Goal: Transaction & Acquisition: Purchase product/service

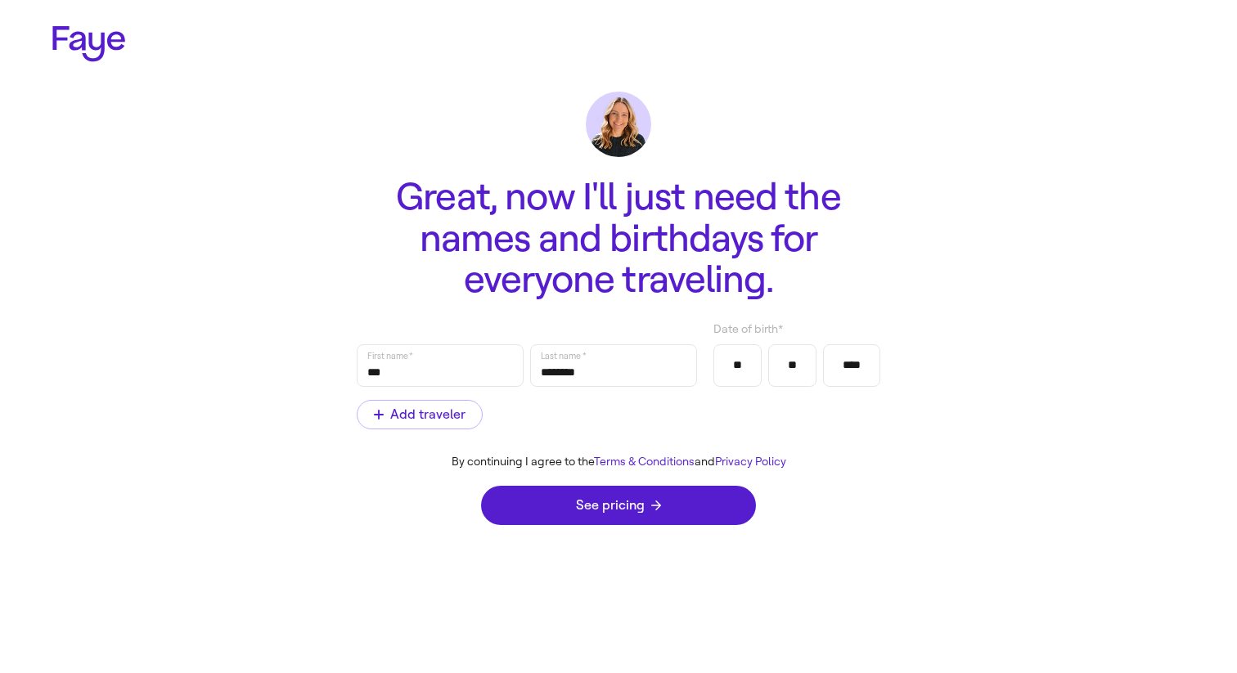
click at [740, 463] on link "Privacy Policy" at bounding box center [750, 462] width 71 height 14
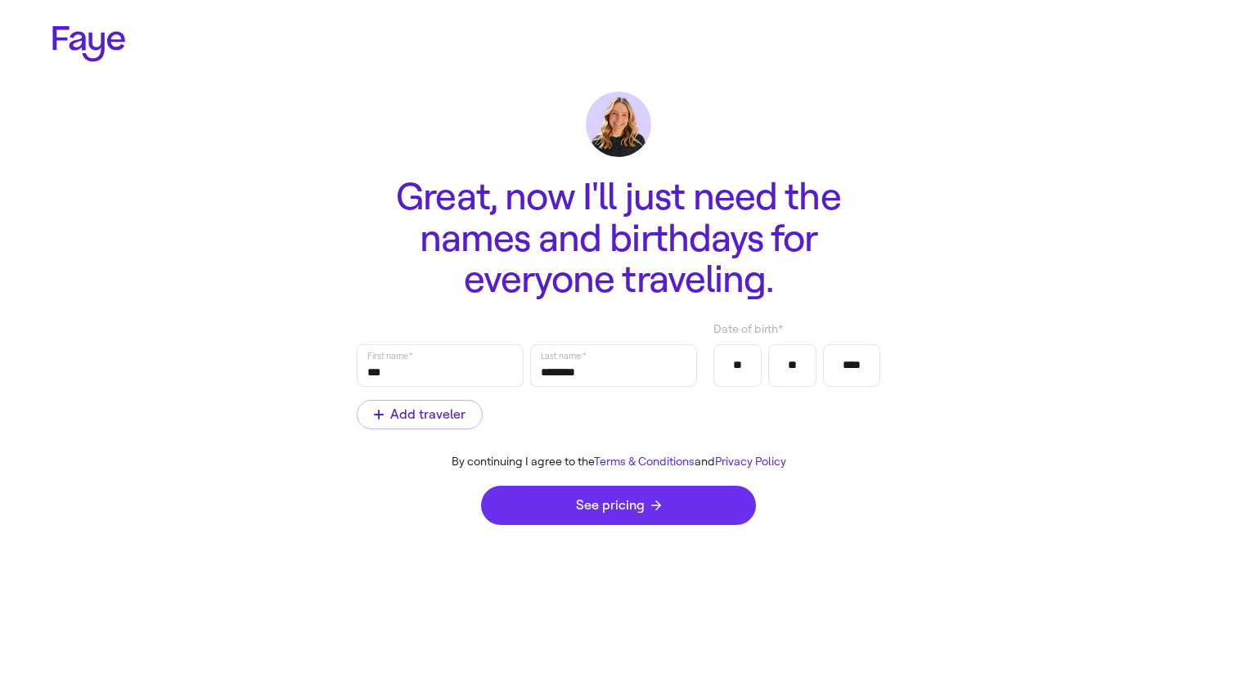
click at [559, 510] on button "See pricing" at bounding box center [618, 505] width 275 height 39
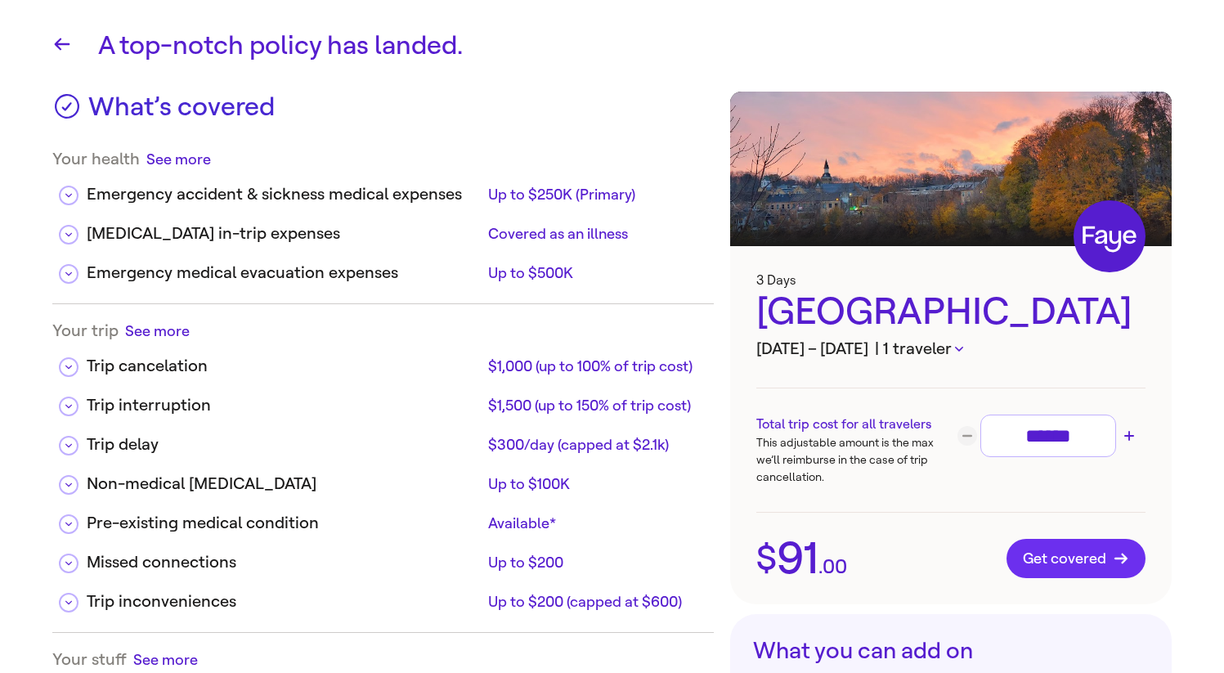
click at [1111, 568] on button "Get covered" at bounding box center [1076, 558] width 139 height 39
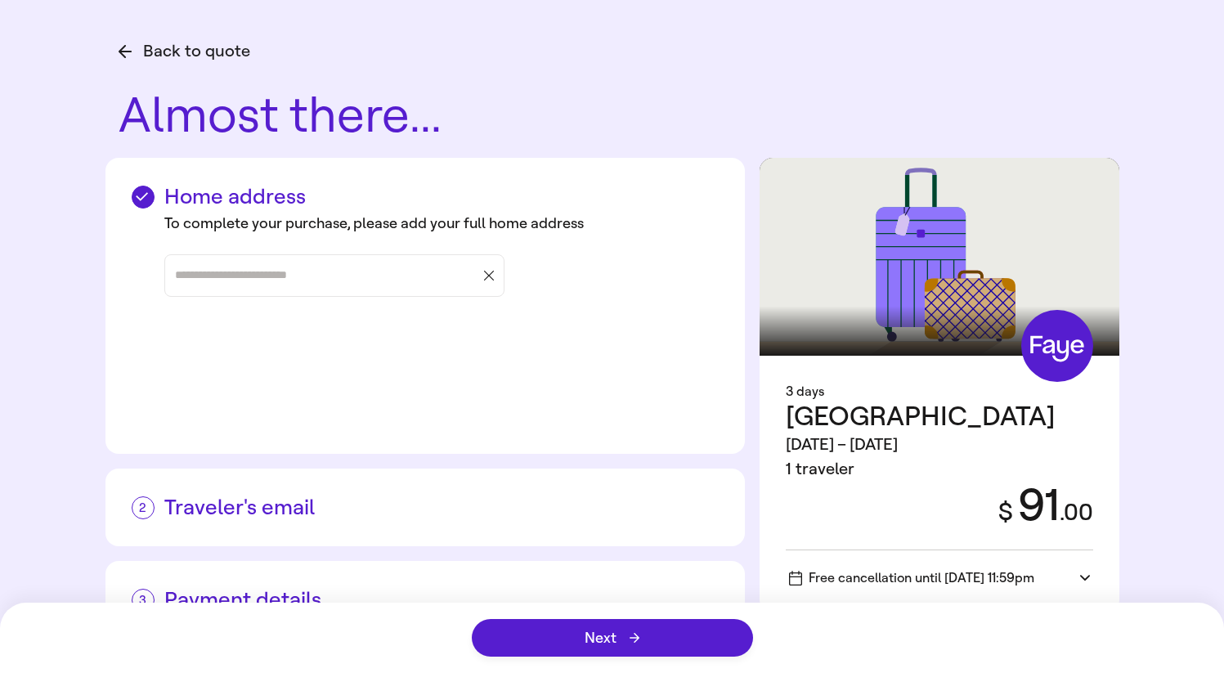
click at [327, 285] on input "Street address, city, state" at bounding box center [326, 275] width 303 height 25
type input "*********"
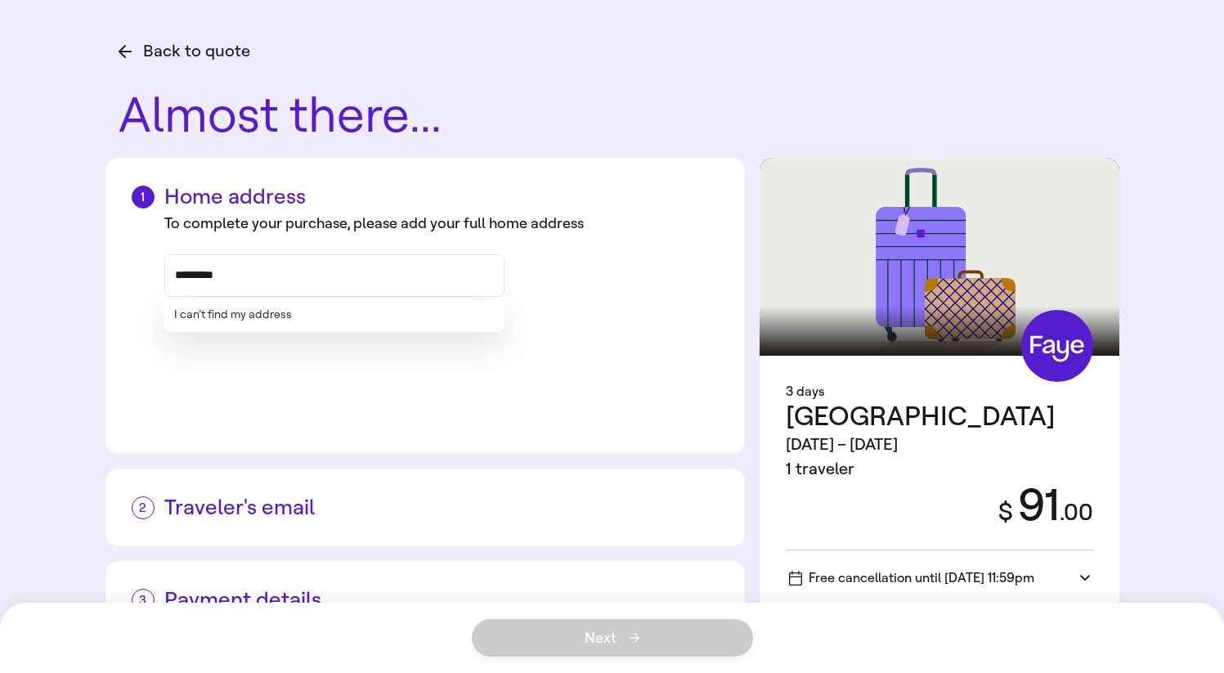
click at [243, 312] on button "I can’t find my address" at bounding box center [233, 315] width 118 height 14
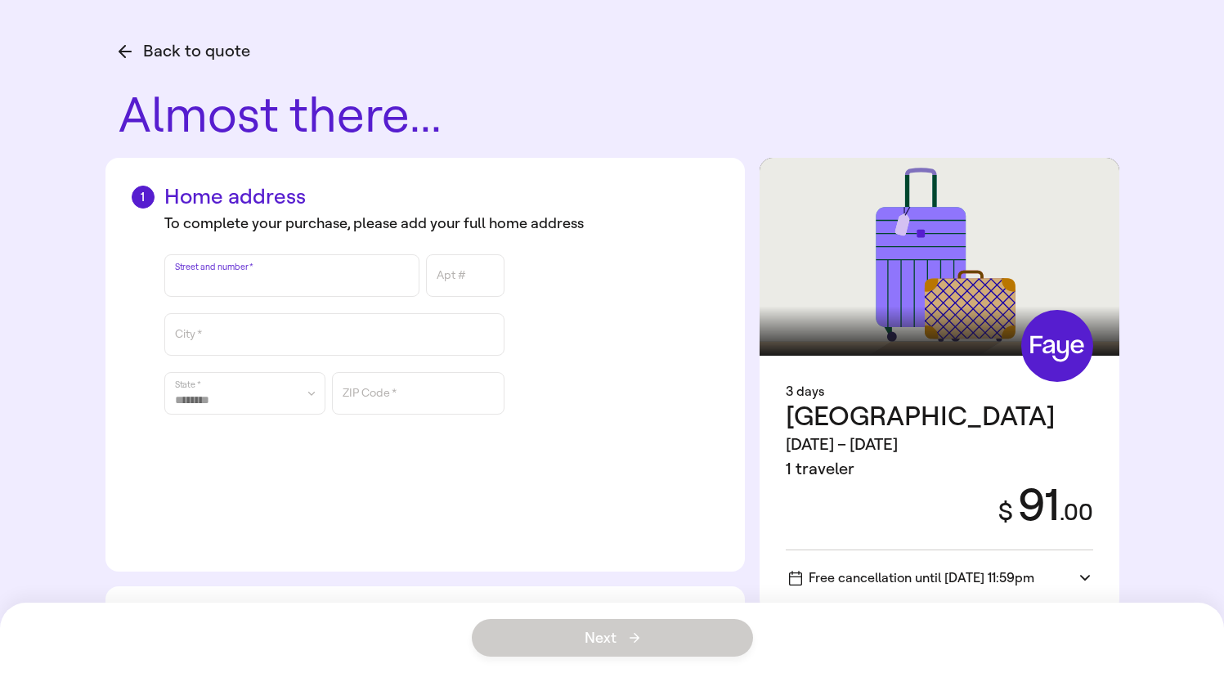
click at [258, 275] on input "Street and number" at bounding box center [292, 276] width 234 height 38
click at [119, 313] on div "Home address To complete your purchase, please add your full home address Stree…" at bounding box center [426, 365] width 640 height 414
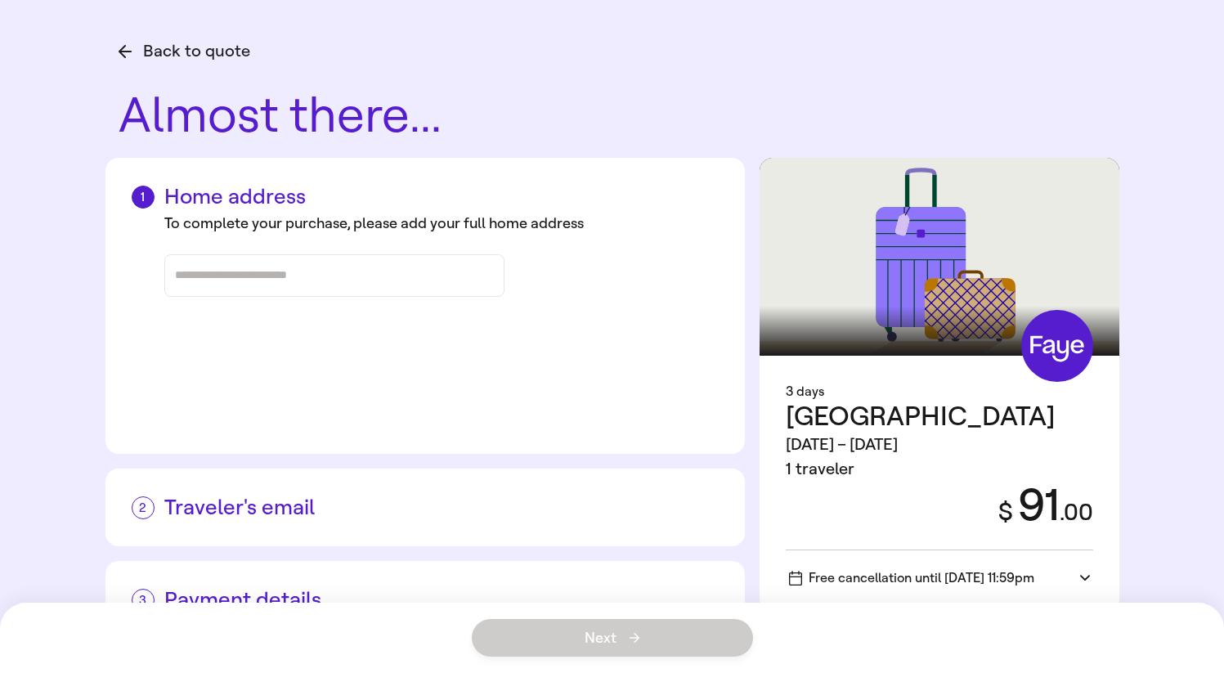
click at [290, 293] on div at bounding box center [334, 275] width 319 height 41
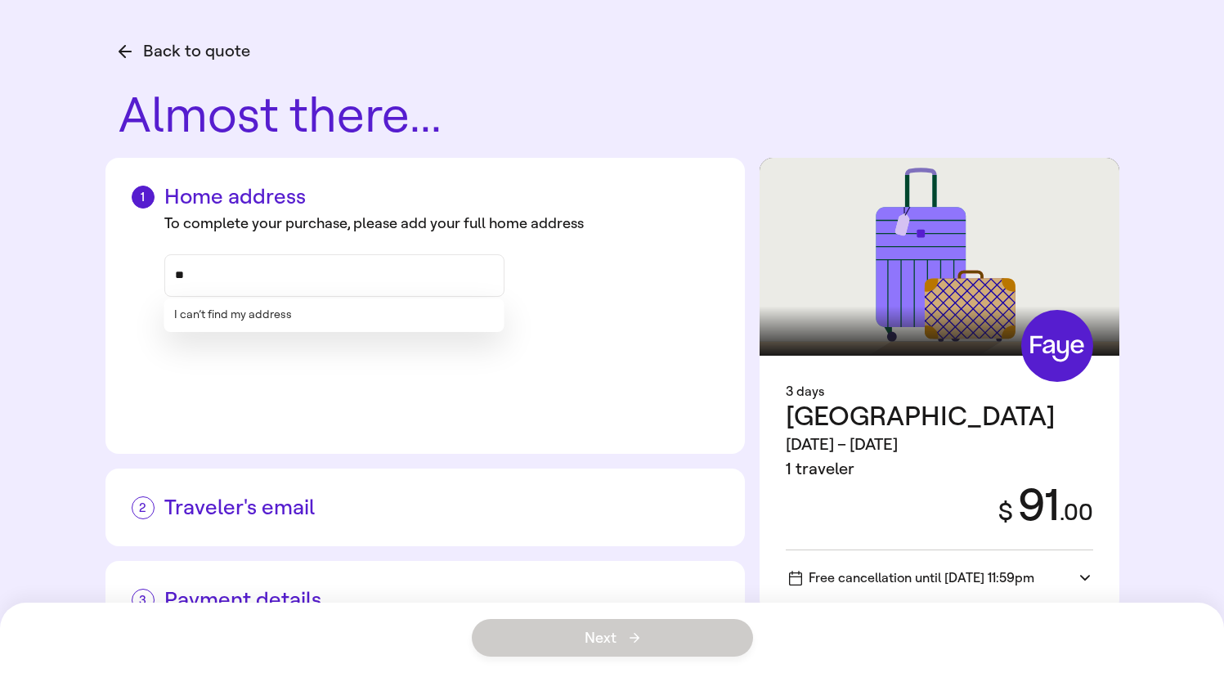
type input "*"
type input "*******"
click at [209, 315] on button "I can’t find my address" at bounding box center [233, 315] width 118 height 14
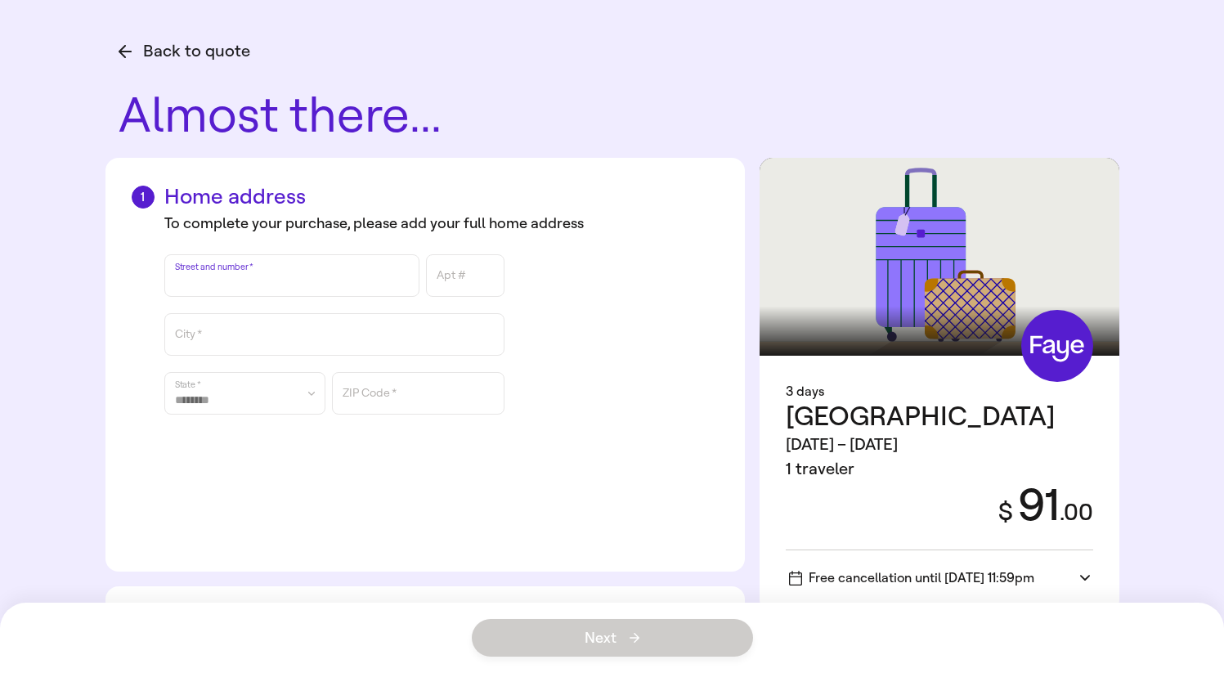
click at [207, 275] on input "Street and number" at bounding box center [292, 276] width 234 height 38
type input "*********"
type input "******"
type input "*****"
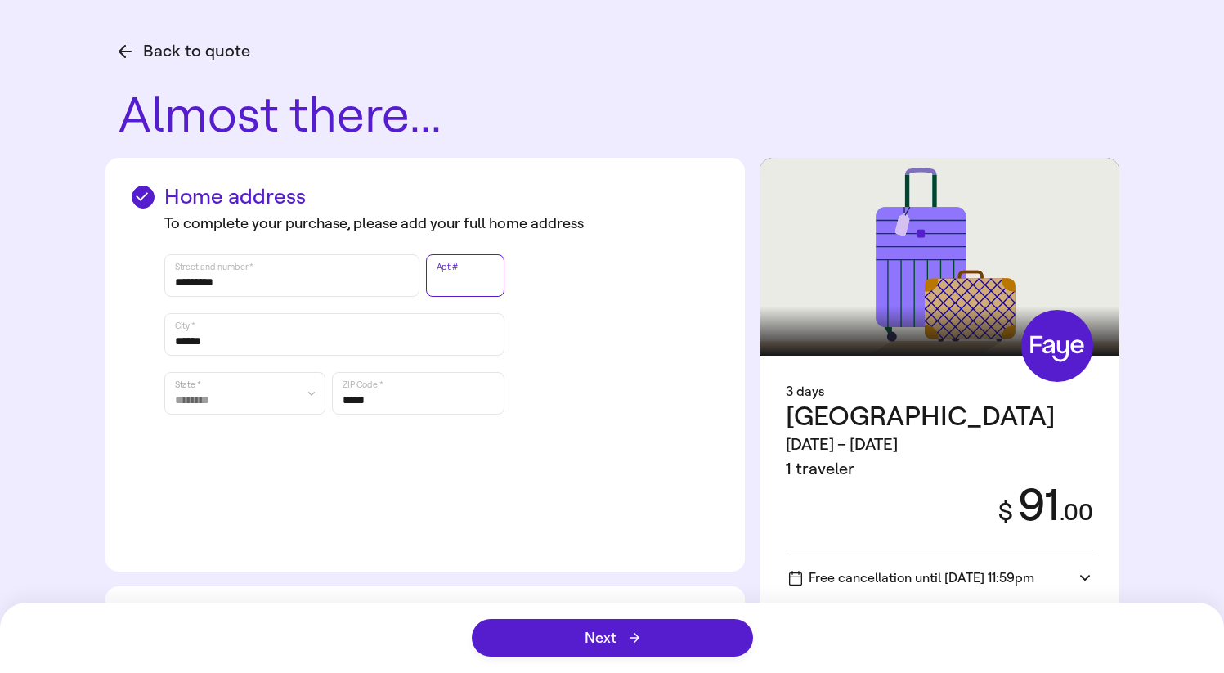
click at [451, 287] on input "Apt #" at bounding box center [465, 276] width 57 height 38
type input "**"
click at [319, 456] on div "To complete your purchase, please add your full home address Street and number …" at bounding box center [425, 377] width 587 height 336
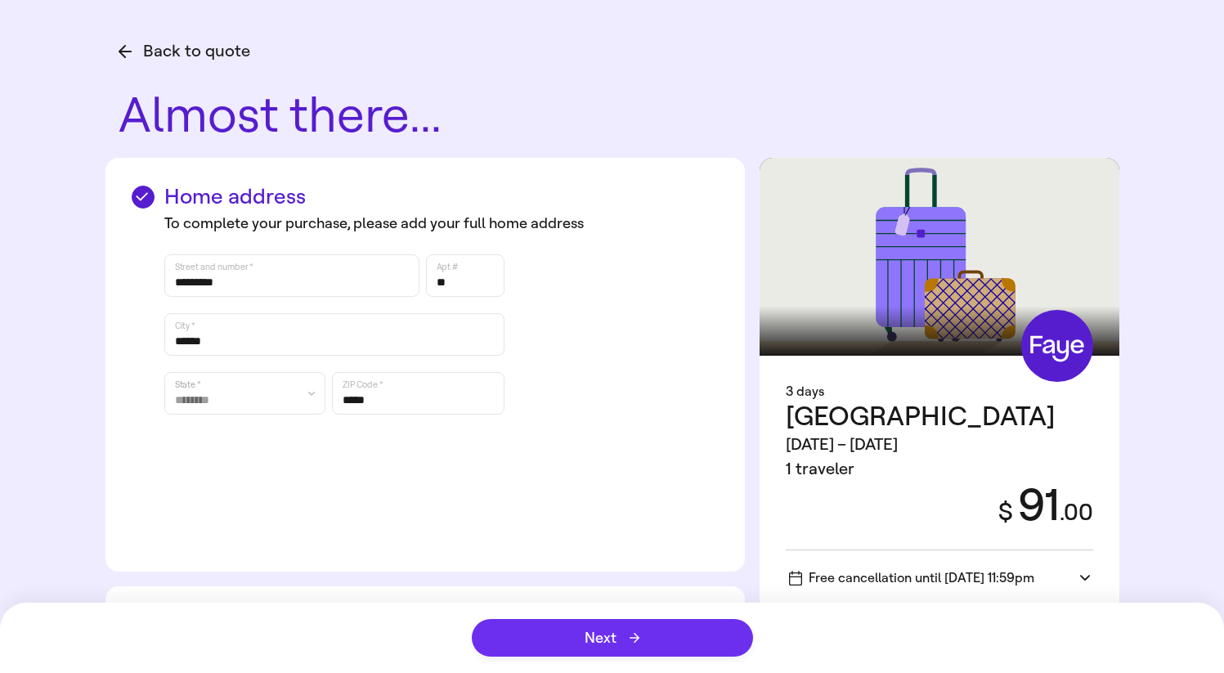
click at [581, 642] on button "Next" at bounding box center [612, 638] width 281 height 38
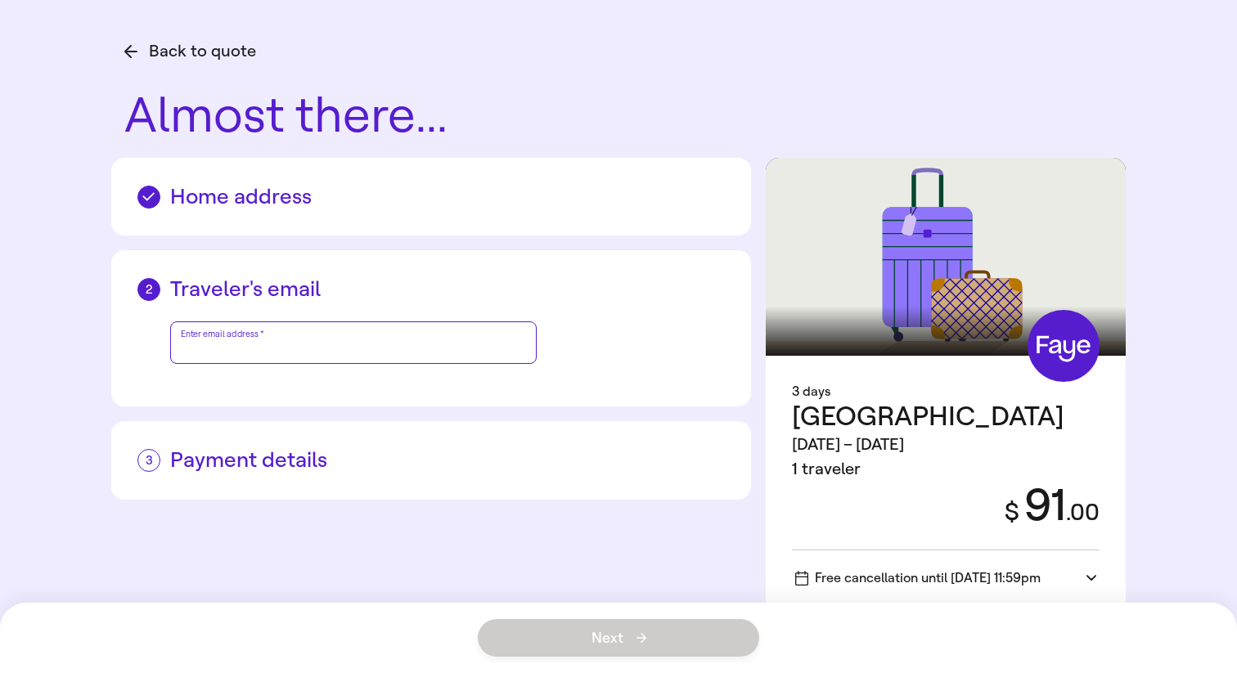
click at [247, 337] on div "Enter email address   *" at bounding box center [353, 342] width 345 height 41
type input "**********"
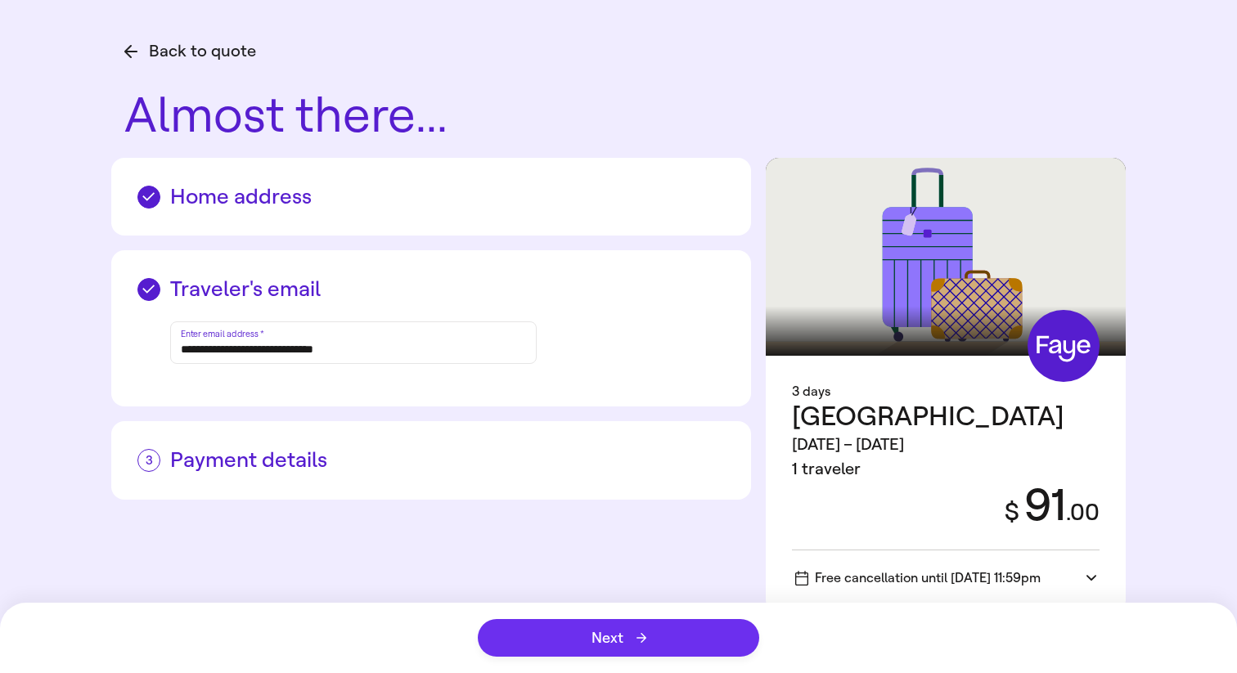
click at [568, 637] on button "Next" at bounding box center [618, 638] width 281 height 38
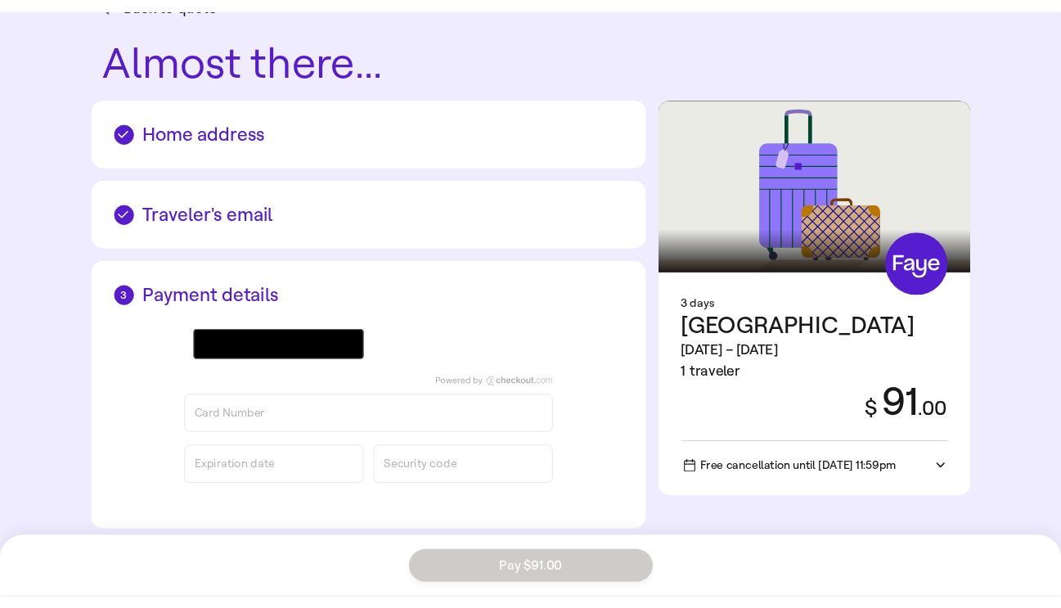
scroll to position [62, 0]
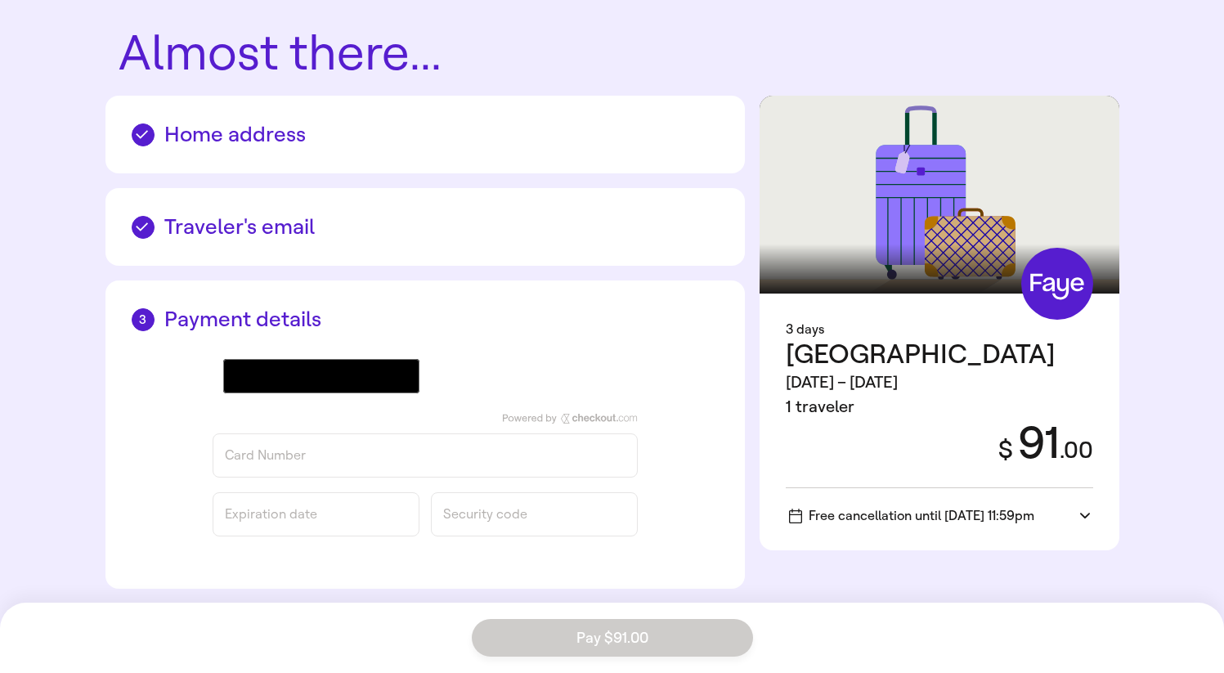
click at [313, 450] on div "Card Number" at bounding box center [425, 455] width 401 height 16
click at [293, 452] on div "Card Number" at bounding box center [425, 455] width 401 height 16
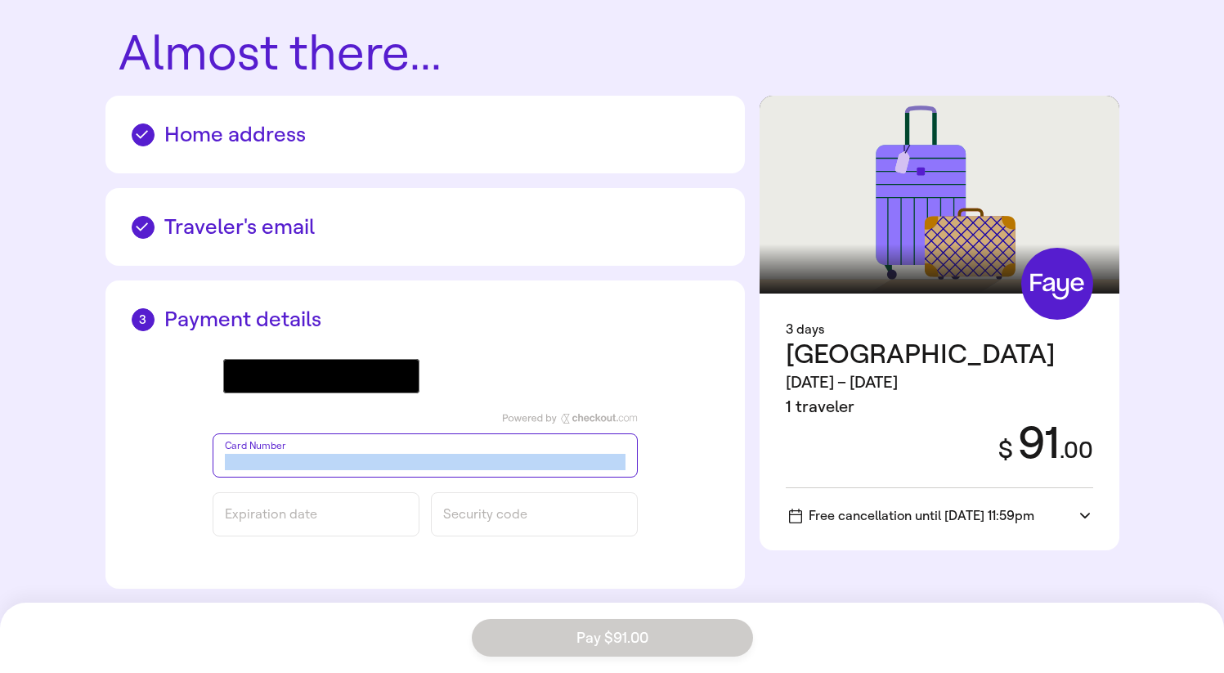
click at [293, 452] on div "Card Number" at bounding box center [425, 455] width 401 height 16
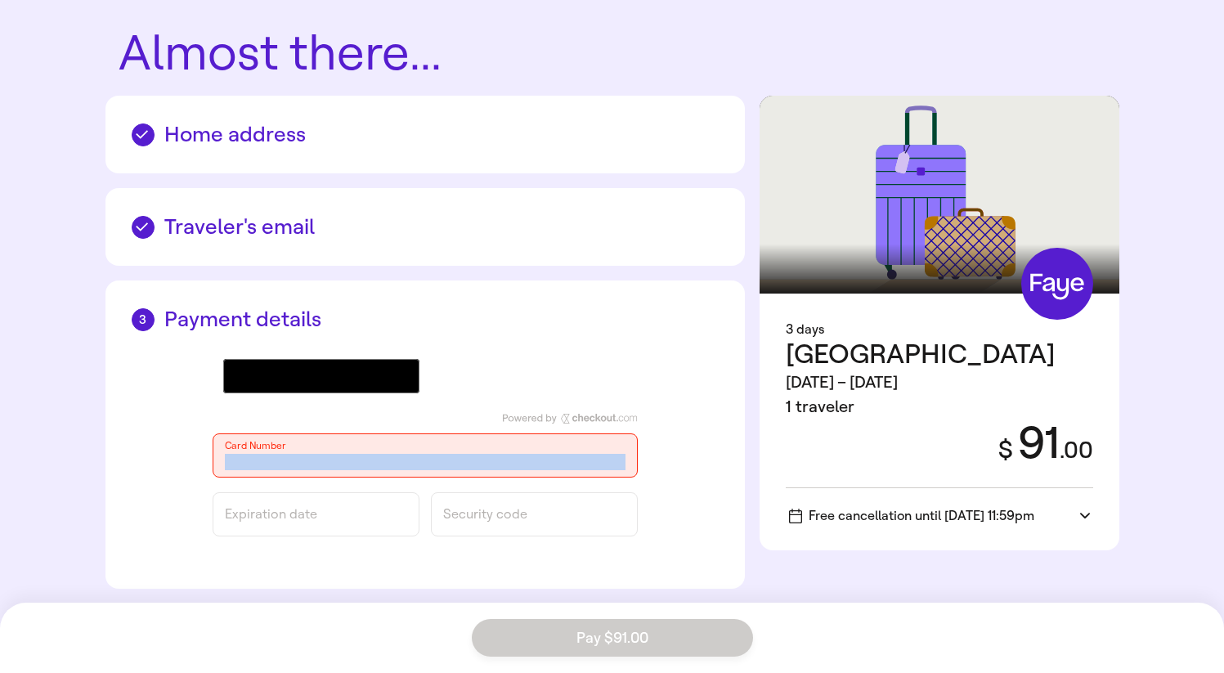
click at [293, 452] on div "Card Number" at bounding box center [425, 455] width 401 height 16
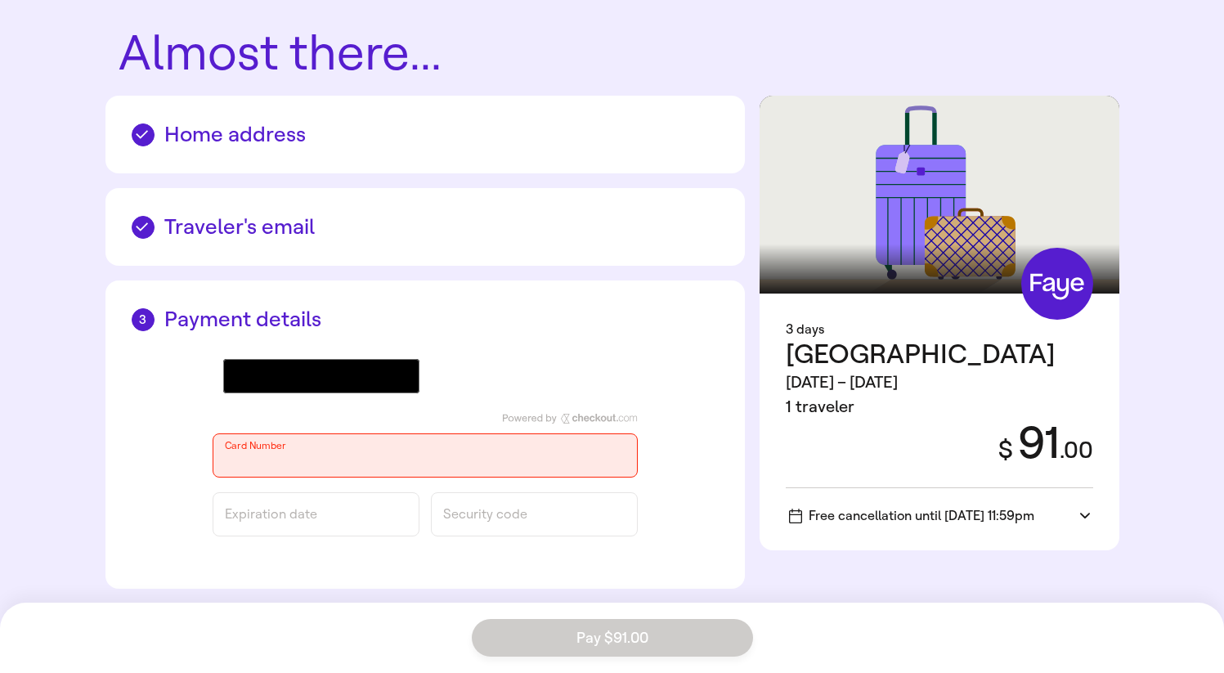
click at [286, 434] on div "Card Number" at bounding box center [425, 456] width 425 height 44
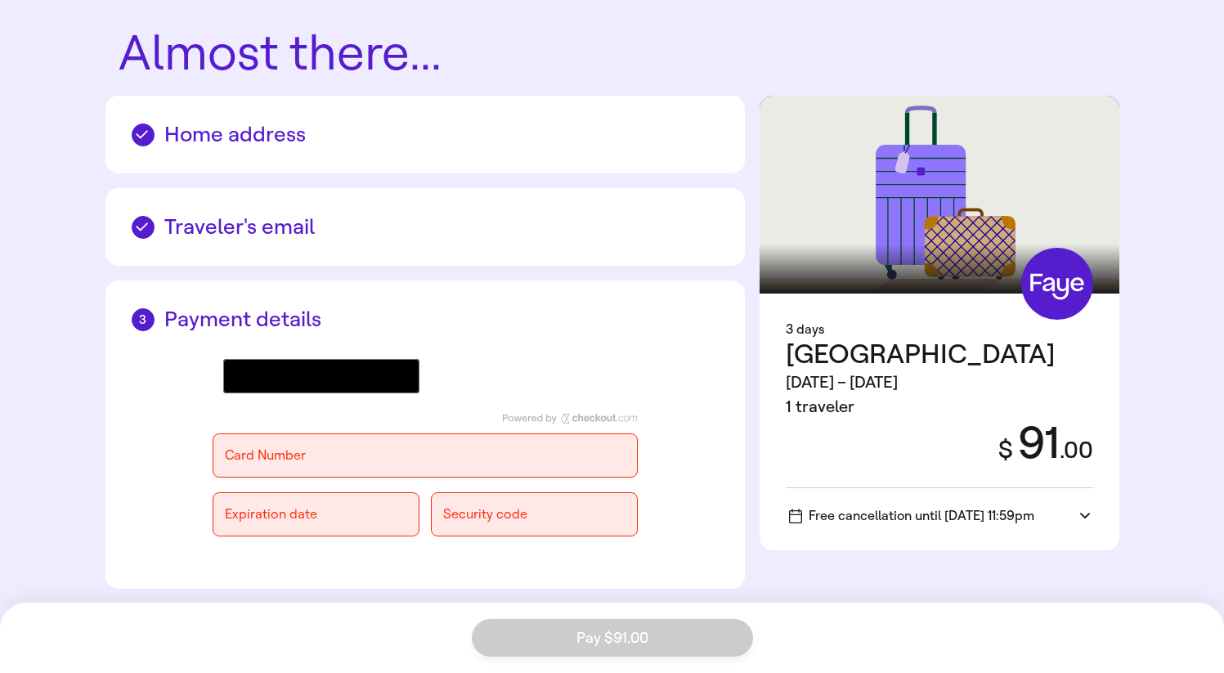
click at [365, 562] on div "Payment details @import url(//[DOMAIN_NAME][URL]) •••••• Card Number Expiration…" at bounding box center [426, 435] width 640 height 308
click at [447, 473] on div "Card Number" at bounding box center [425, 456] width 425 height 44
click at [1083, 508] on icon at bounding box center [1085, 516] width 10 height 16
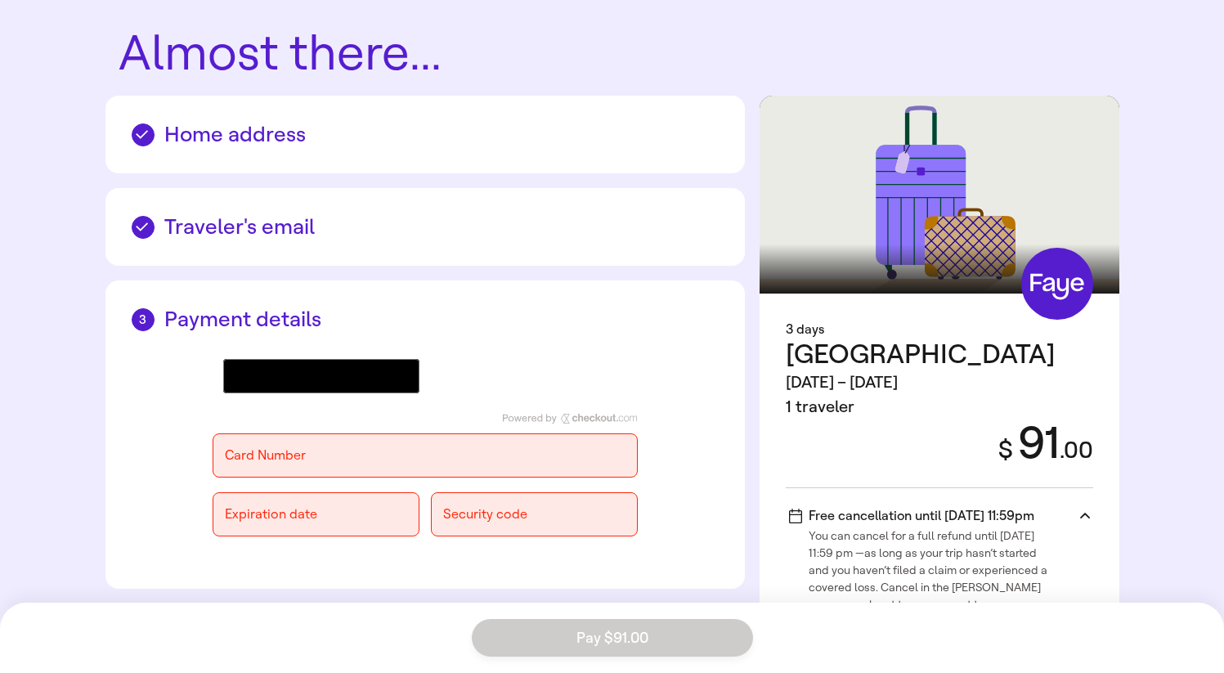
click at [1083, 508] on icon at bounding box center [1085, 516] width 10 height 16
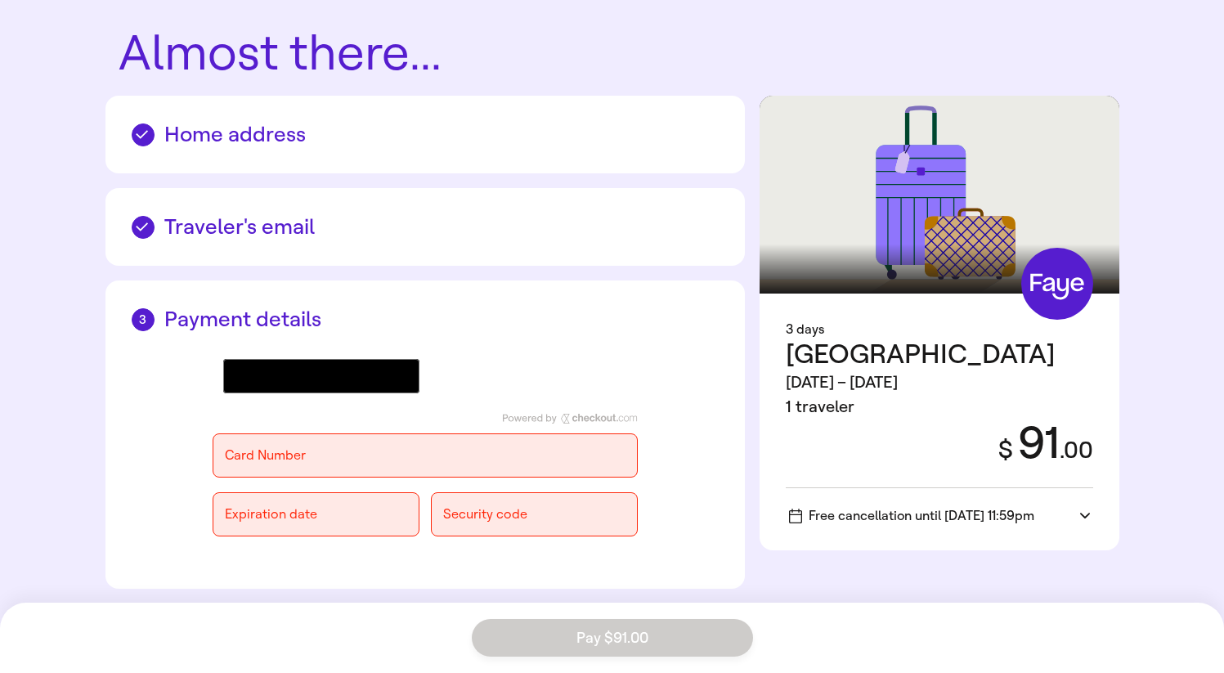
click at [1083, 508] on icon at bounding box center [1085, 516] width 10 height 16
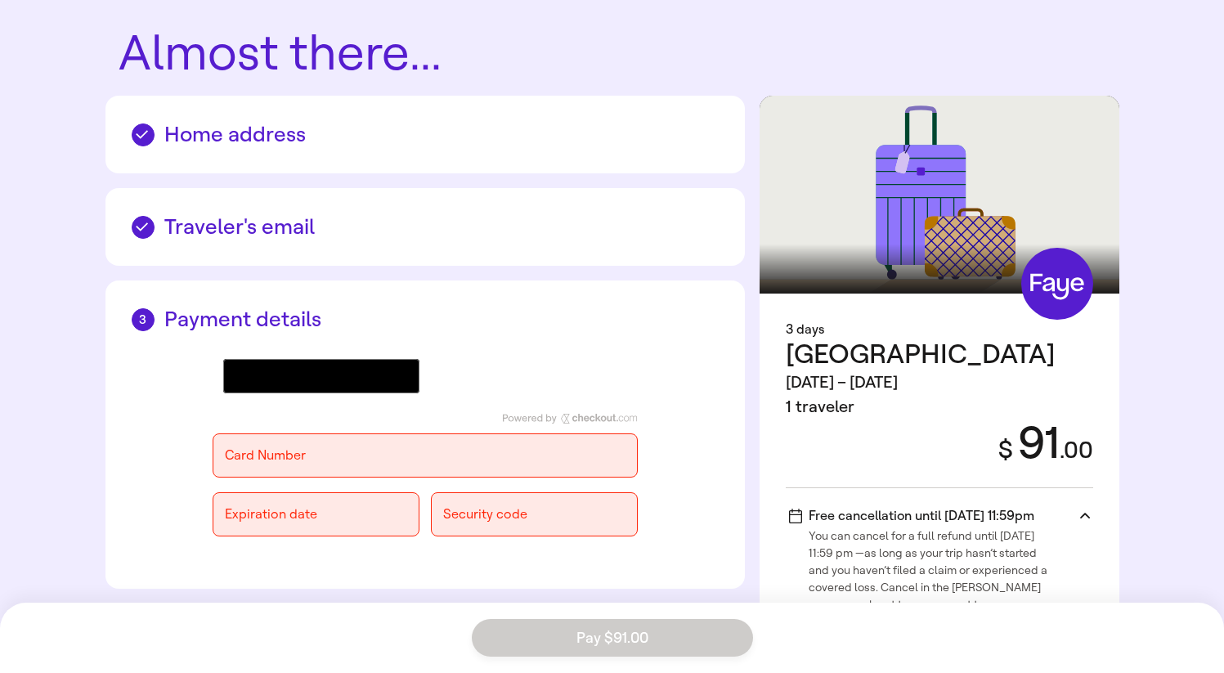
click at [1083, 508] on icon at bounding box center [1085, 516] width 10 height 16
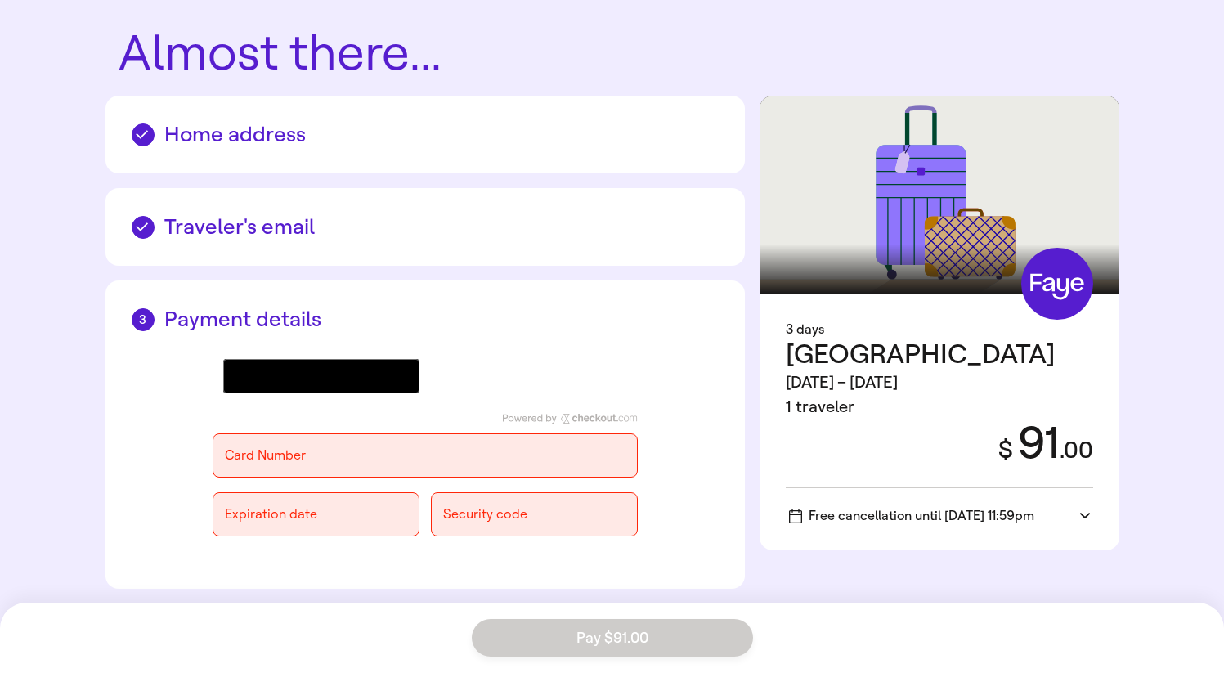
click at [1083, 508] on icon at bounding box center [1085, 516] width 10 height 16
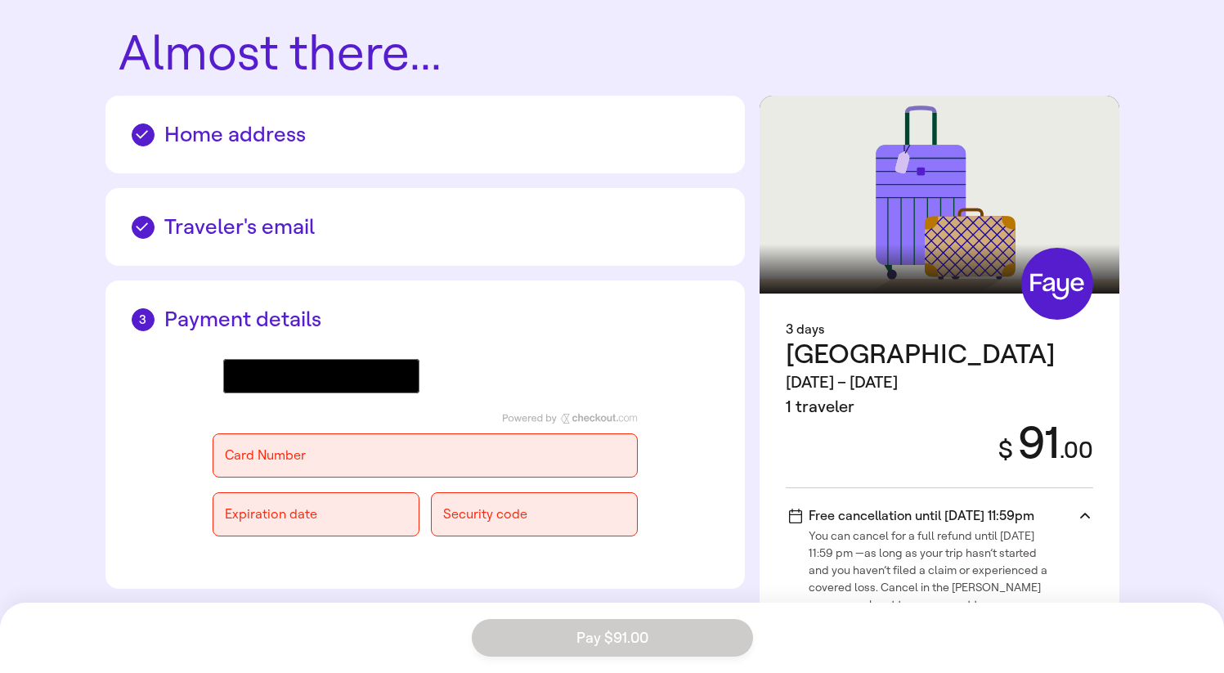
click at [1083, 508] on icon at bounding box center [1085, 516] width 10 height 16
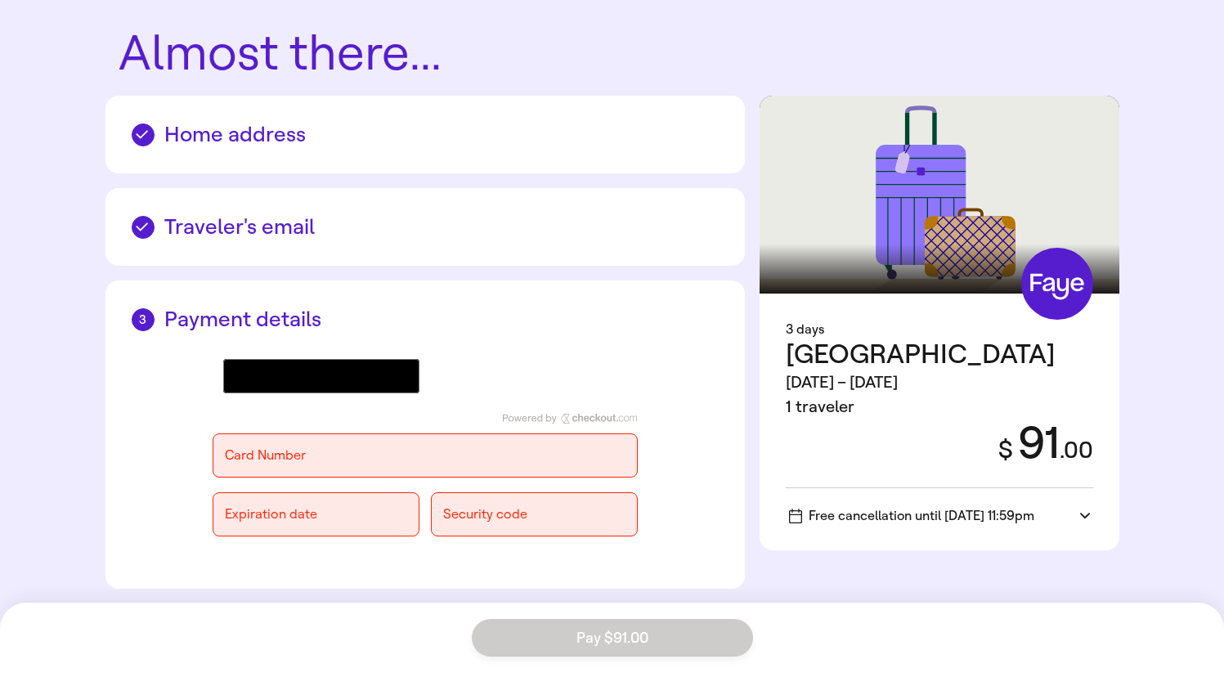
click at [1083, 508] on icon at bounding box center [1085, 516] width 10 height 16
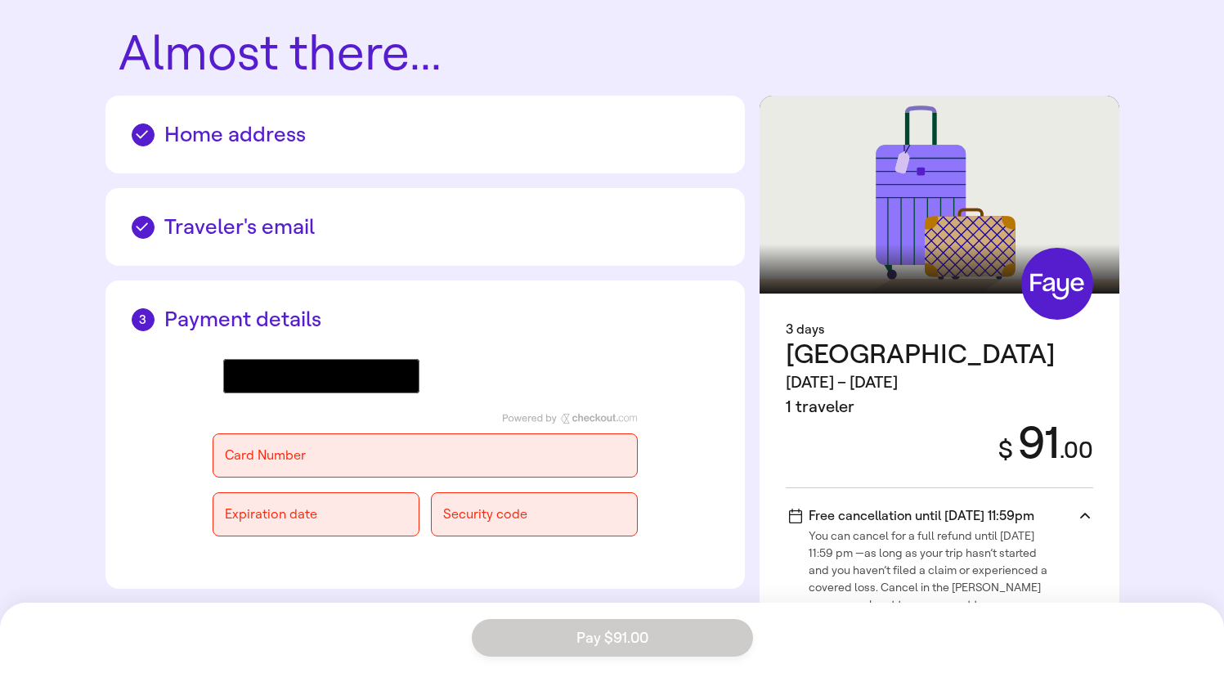
click at [1083, 508] on icon at bounding box center [1085, 516] width 10 height 16
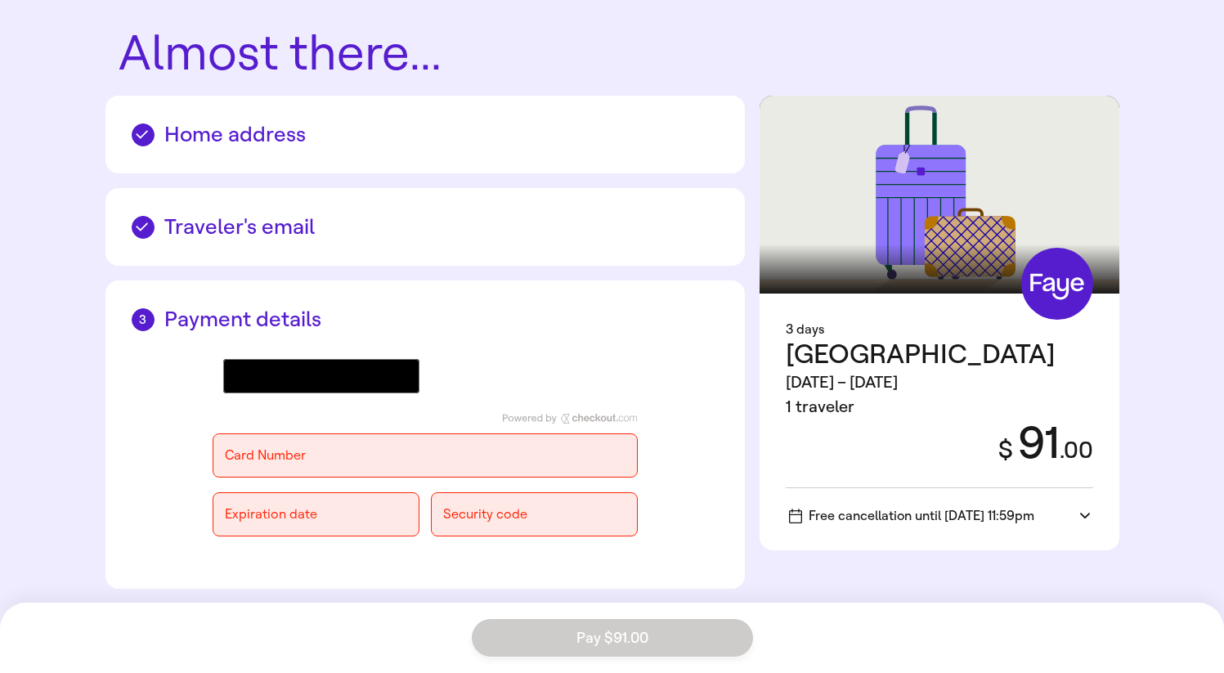
click at [1083, 508] on icon at bounding box center [1085, 516] width 10 height 16
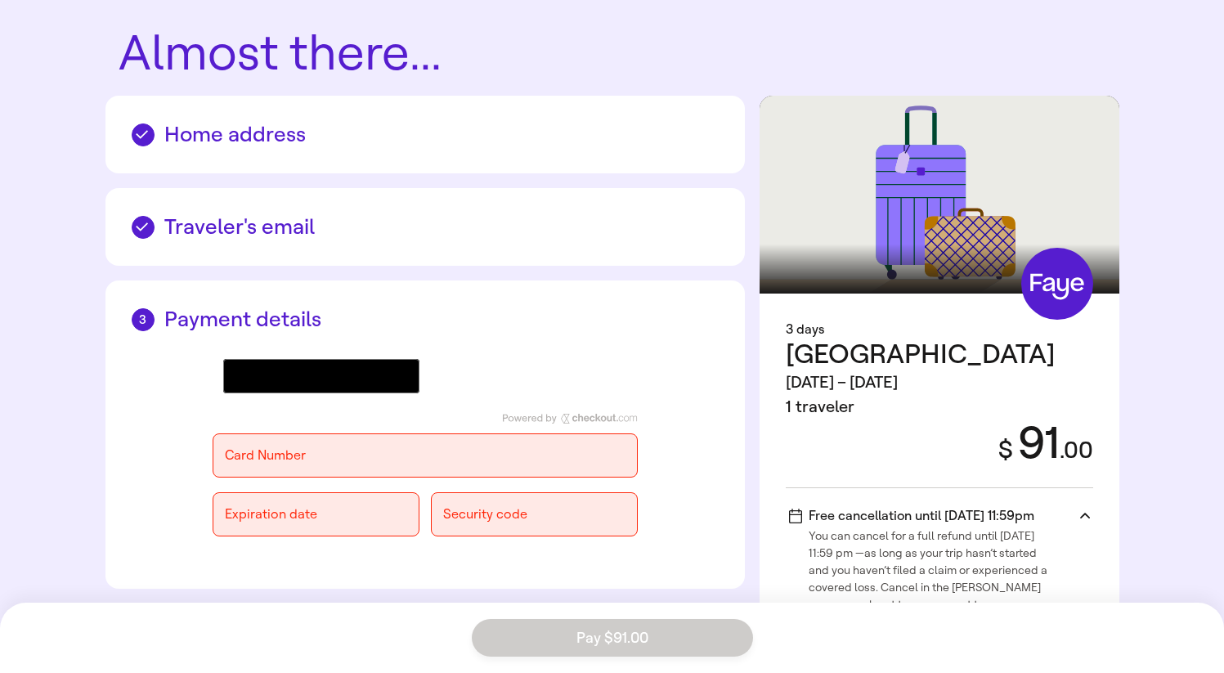
click at [825, 508] on span "Free cancellation until [DATE] 11:59pm" at bounding box center [911, 516] width 245 height 16
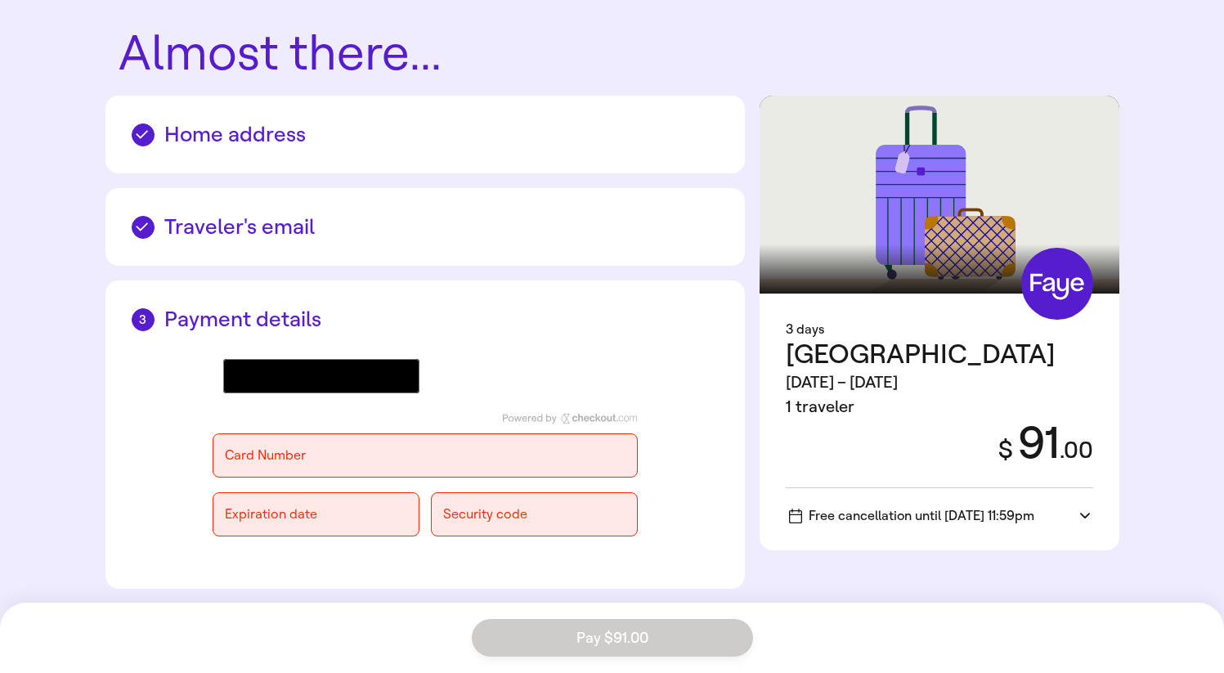
click at [1082, 508] on icon at bounding box center [1085, 516] width 10 height 16
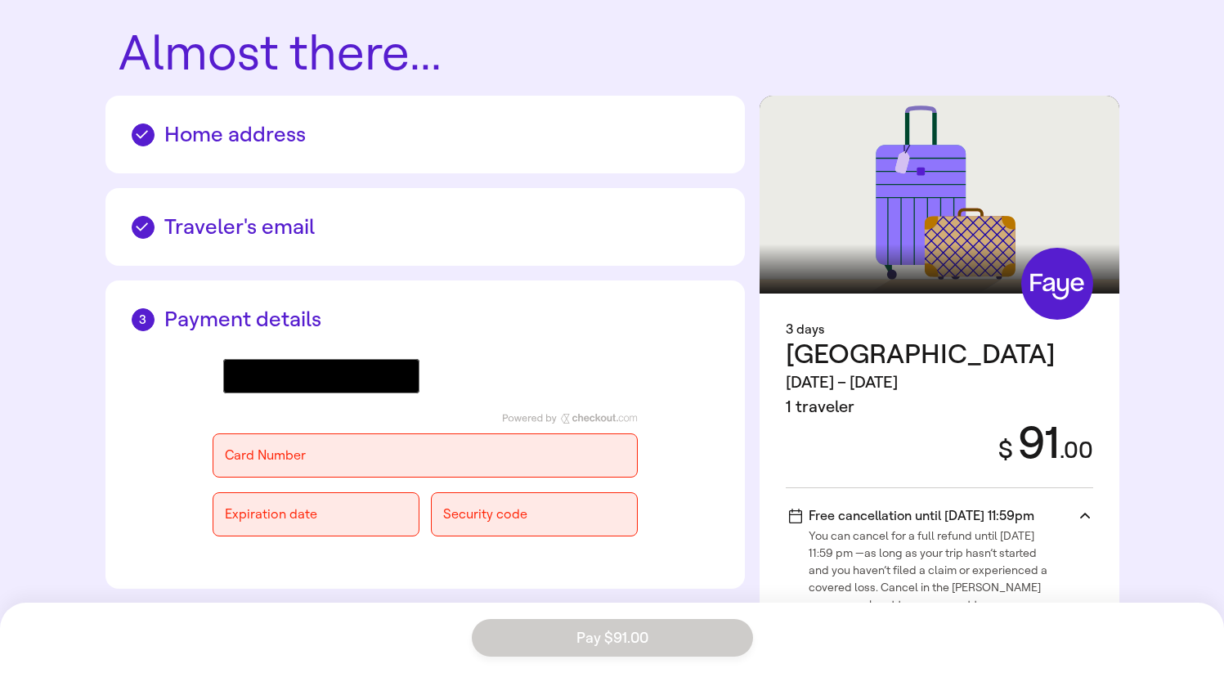
click at [982, 508] on span "Free cancellation until [DATE] 11:59pm" at bounding box center [911, 516] width 245 height 16
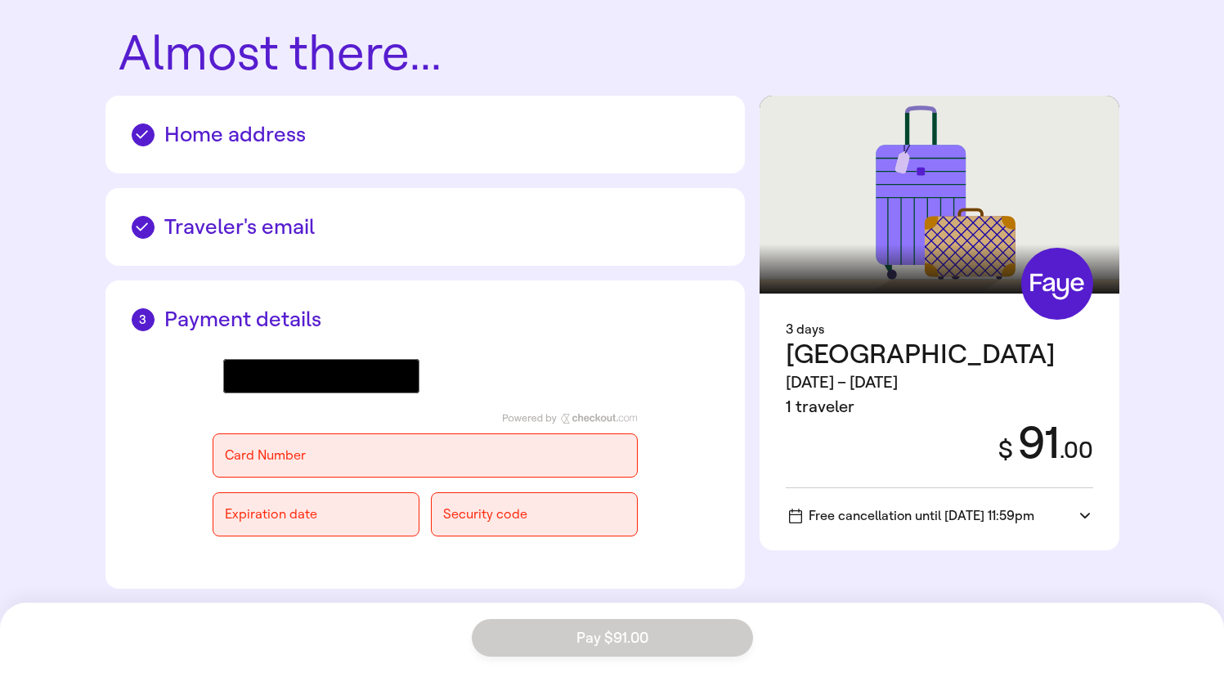
click at [982, 508] on span "Free cancellation until [DATE] 11:59pm" at bounding box center [911, 516] width 245 height 16
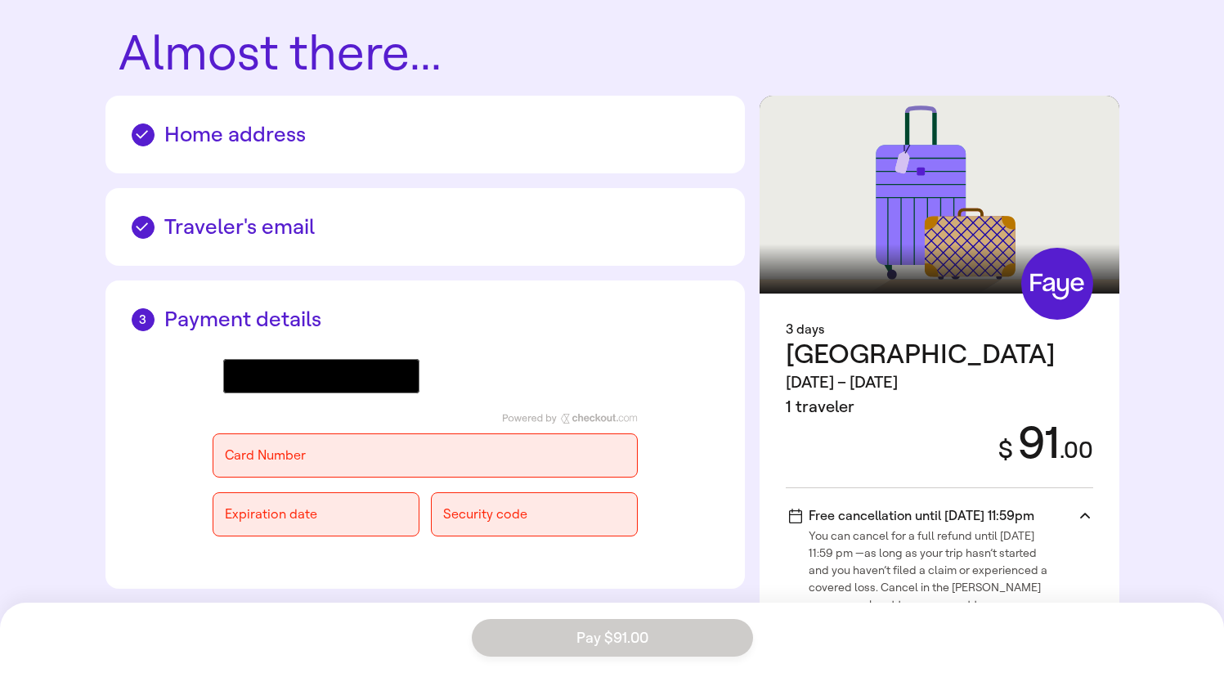
click at [982, 508] on span "Free cancellation until [DATE] 11:59pm" at bounding box center [911, 516] width 245 height 16
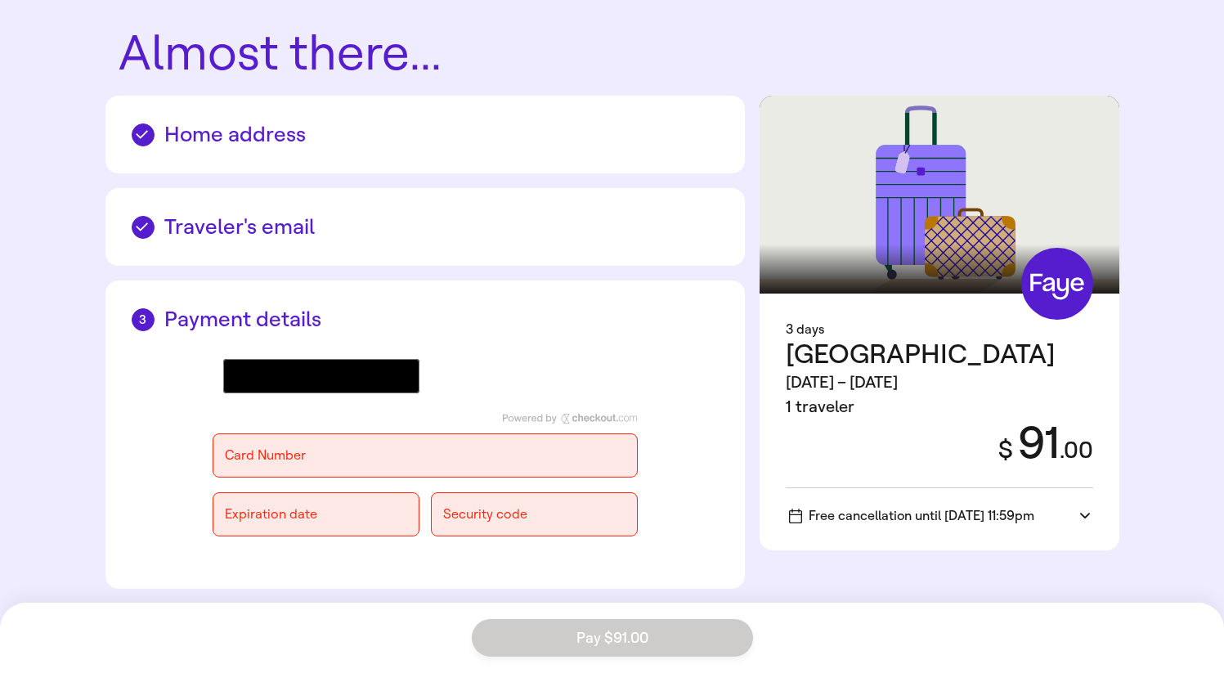
click at [982, 508] on span "Free cancellation until [DATE] 11:59pm" at bounding box center [911, 516] width 245 height 16
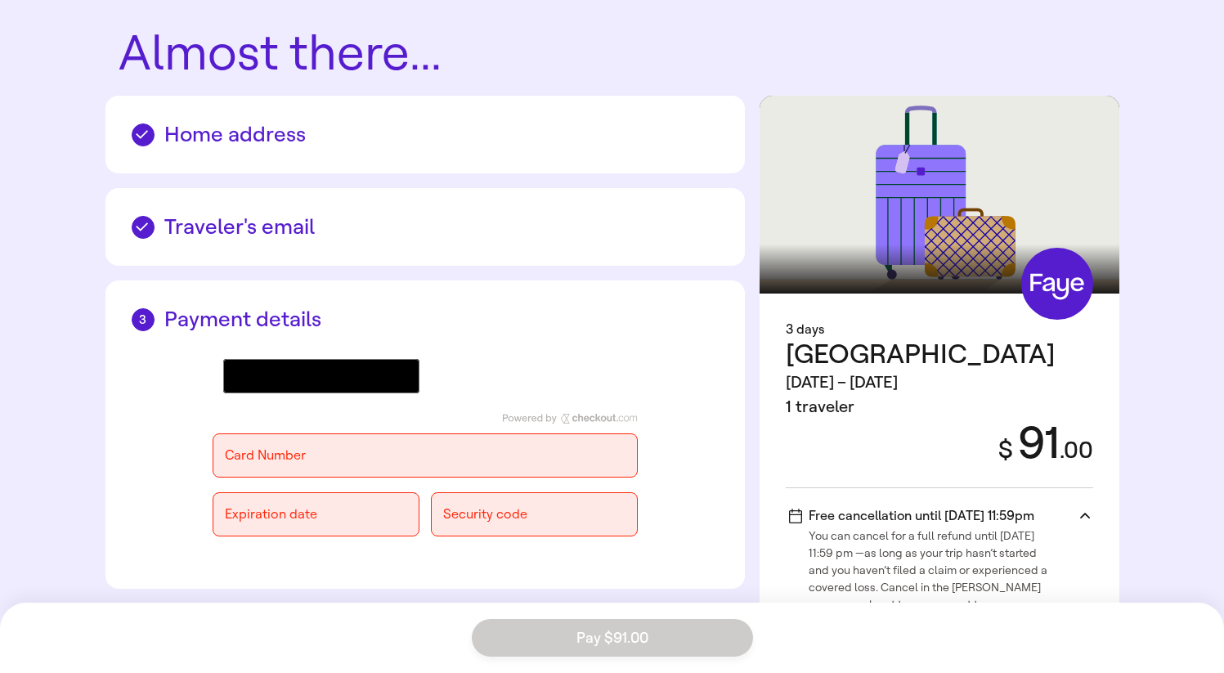
click at [838, 508] on span "Free cancellation until [DATE] 11:59pm" at bounding box center [911, 516] width 245 height 16
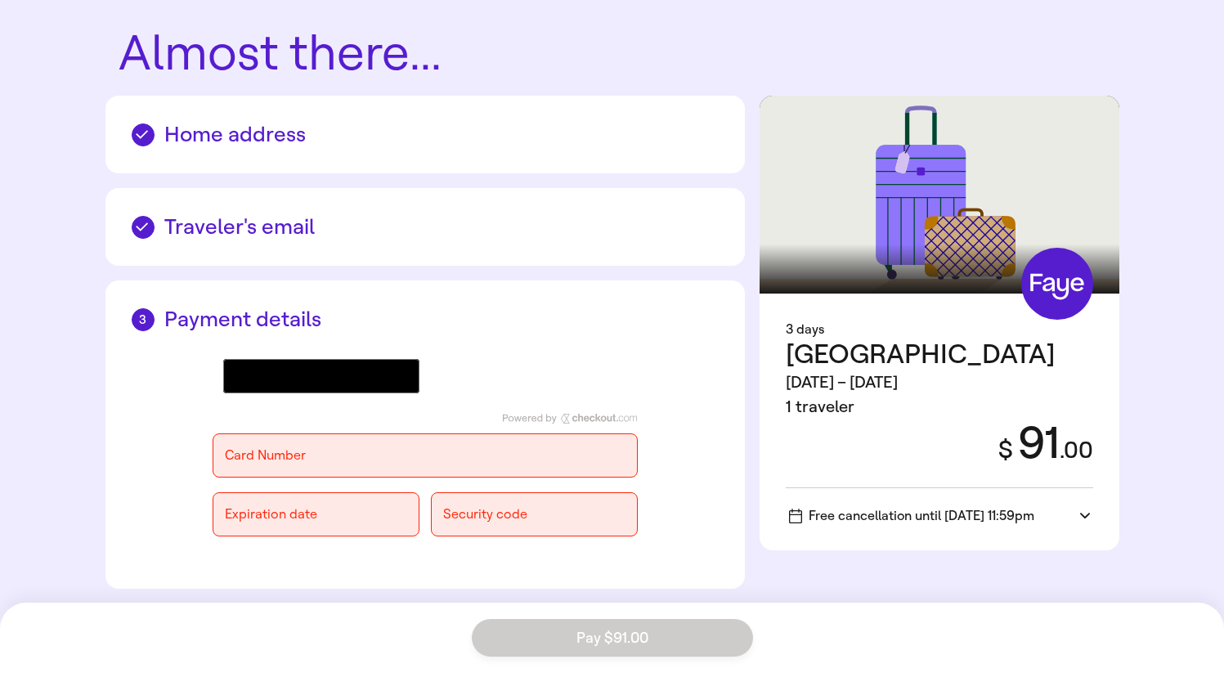
click at [838, 508] on span "Free cancellation until [DATE] 11:59pm" at bounding box center [911, 516] width 245 height 16
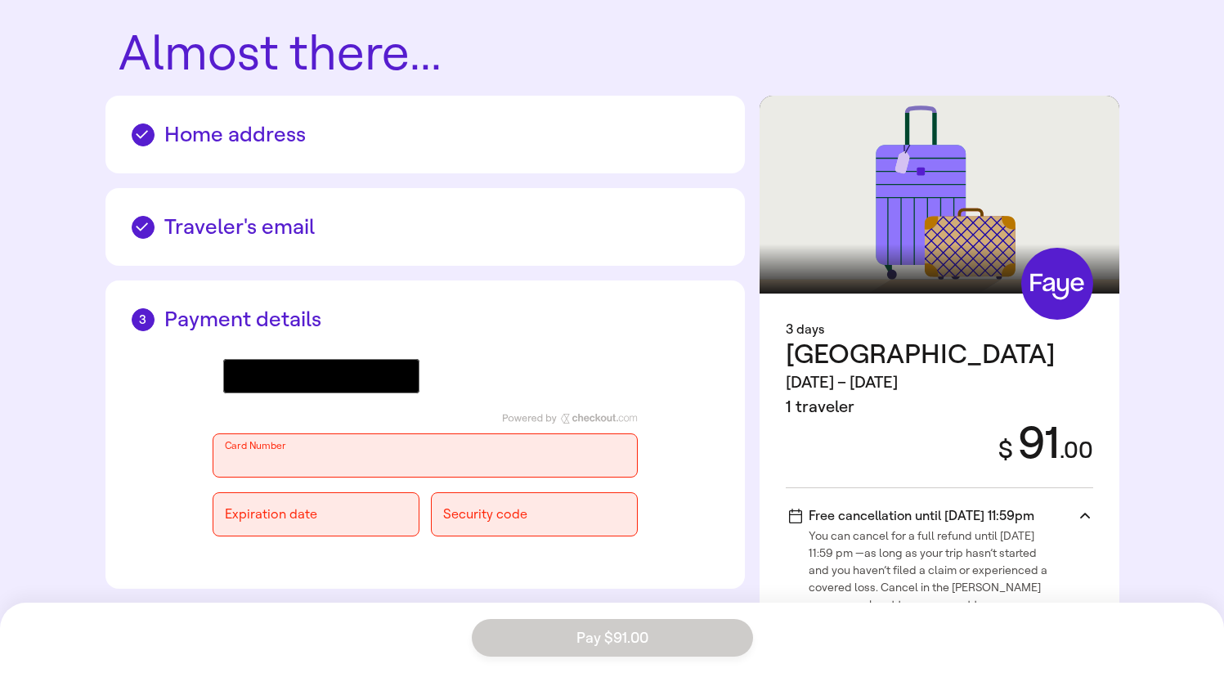
click at [209, 445] on div "@import url(//[DOMAIN_NAME][URL]) •••••• Card Number Expiration date Security c…" at bounding box center [425, 448] width 587 height 230
click at [150, 441] on div "@import url(//[DOMAIN_NAME][URL]) •••••• Card Number Expiration date Security c…" at bounding box center [425, 448] width 587 height 230
click at [361, 474] on div "Card Number" at bounding box center [425, 456] width 425 height 44
click at [343, 505] on div "Expiration date" at bounding box center [316, 514] width 207 height 44
click at [413, 528] on div "Expiration date" at bounding box center [316, 514] width 207 height 44
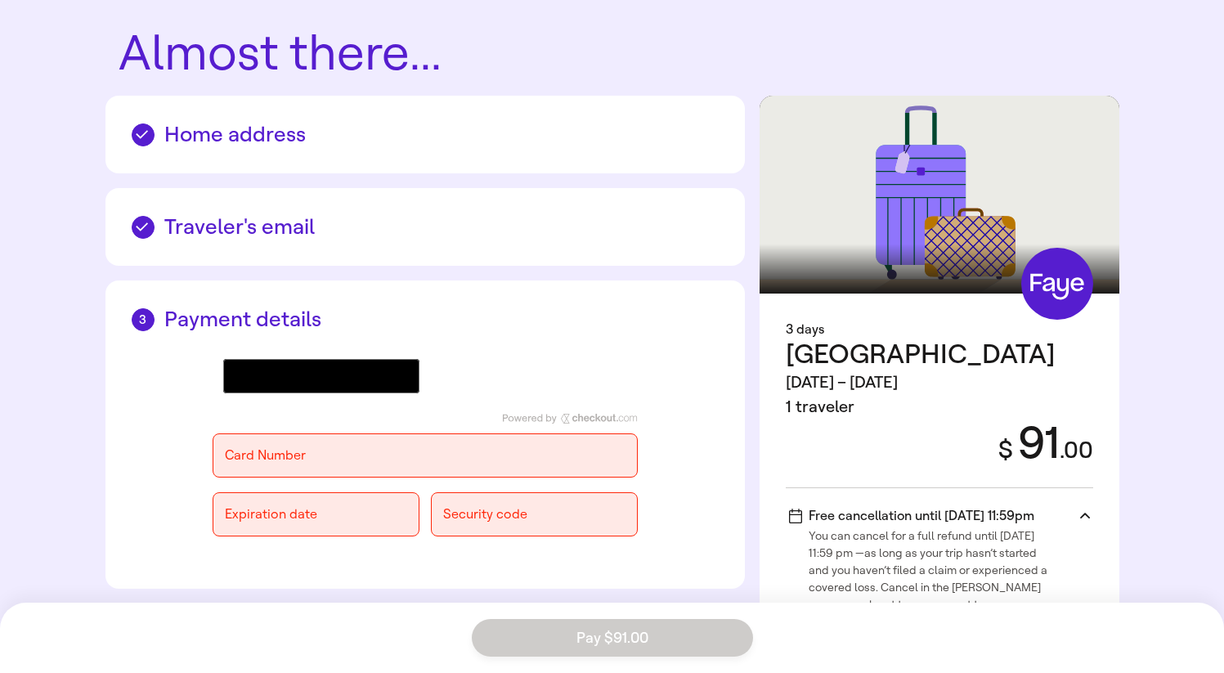
click at [426, 528] on div "Expiration date Security code" at bounding box center [425, 514] width 425 height 44
click at [1081, 514] on icon at bounding box center [1085, 517] width 10 height 6
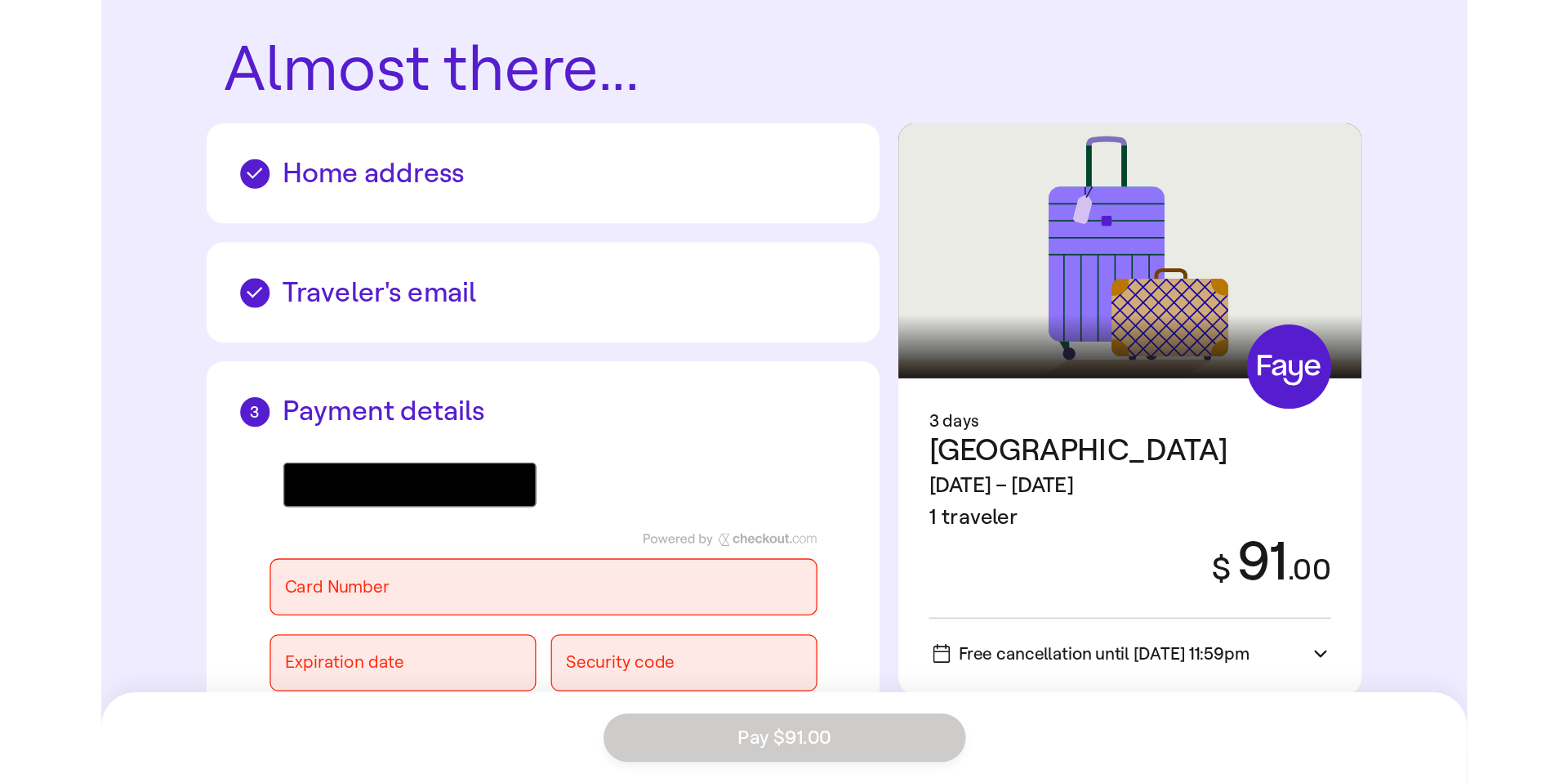
scroll to position [0, 0]
